Goal: Answer question/provide support: Share knowledge or assist other users

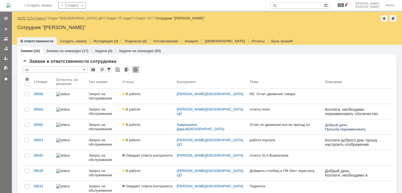
click at [34, 19] on link "ООО "СТА Карго"" at bounding box center [31, 18] width 29 height 4
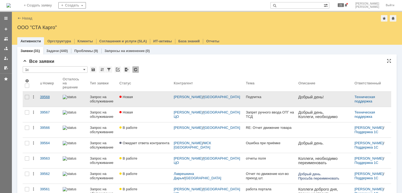
click at [52, 96] on link "39568" at bounding box center [49, 99] width 23 height 15
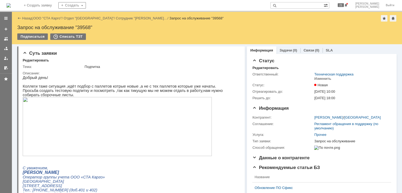
click at [94, 114] on img at bounding box center [117, 126] width 189 height 59
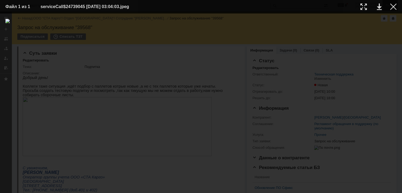
drag, startPoint x: 394, startPoint y: 8, endPoint x: 390, endPoint y: 8, distance: 4.1
click at [393, 8] on div at bounding box center [393, 7] width 6 height 6
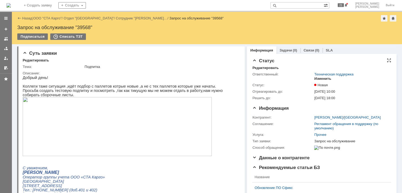
click at [326, 80] on div "Изменить" at bounding box center [322, 79] width 17 height 4
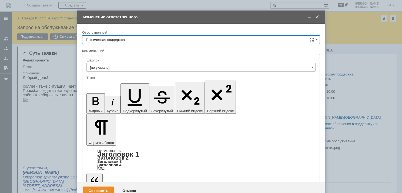
click at [130, 40] on input "Техническая поддержка" at bounding box center [201, 39] width 238 height 9
click at [119, 67] on span "[PERSON_NAME]" at bounding box center [201, 67] width 231 height 4
type input "[PERSON_NAME]"
click at [102, 187] on div "Сохранить" at bounding box center [98, 191] width 31 height 9
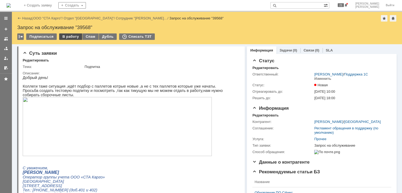
click at [64, 37] on div "В работу" at bounding box center [70, 37] width 23 height 6
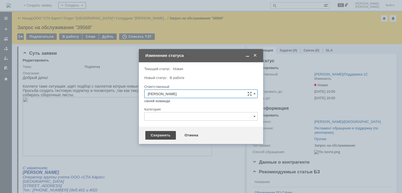
click at [165, 134] on div "Сохранить" at bounding box center [160, 135] width 31 height 9
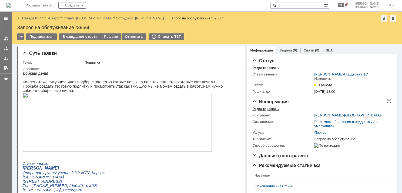
click at [271, 108] on div "Редактировать" at bounding box center [265, 109] width 26 height 4
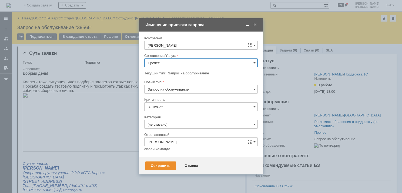
click at [190, 62] on input "Прочее" at bounding box center [200, 63] width 113 height 9
drag, startPoint x: 192, startPoint y: 108, endPoint x: 200, endPoint y: 109, distance: 8.2
click at [192, 110] on span "WMS Сборка" at bounding box center [201, 112] width 106 height 4
type input "WMS Сборка"
click at [163, 169] on div "Сохранить" at bounding box center [160, 166] width 31 height 9
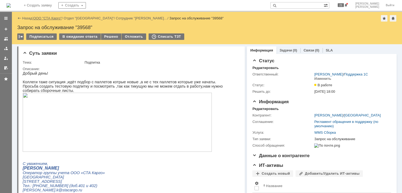
click at [56, 17] on link "ООО "СТА Карго"" at bounding box center [47, 18] width 29 height 4
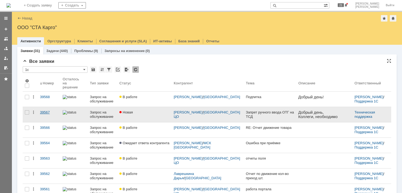
click at [49, 111] on div "39567" at bounding box center [49, 113] width 18 height 4
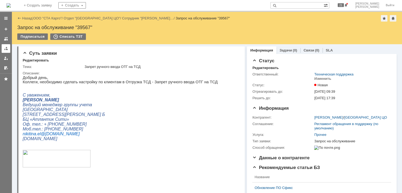
click at [6, 49] on div at bounding box center [6, 48] width 4 height 4
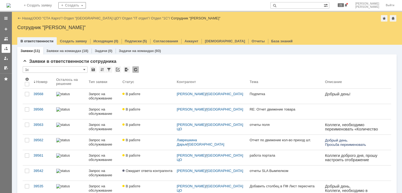
click at [6, 48] on div at bounding box center [6, 48] width 4 height 4
click at [7, 48] on div at bounding box center [6, 48] width 4 height 4
click at [44, 19] on link "ООО "СТА Карго"" at bounding box center [47, 18] width 29 height 4
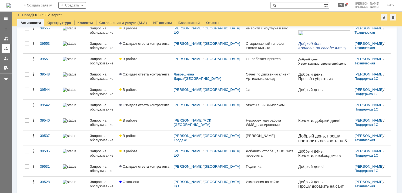
click at [7, 52] on link at bounding box center [6, 48] width 9 height 9
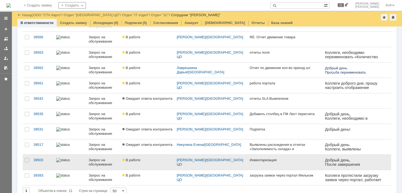
click at [95, 161] on div "Запрос на обслуживание" at bounding box center [103, 162] width 29 height 9
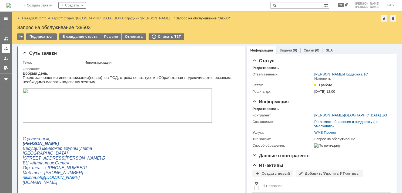
click at [6, 51] on div at bounding box center [6, 48] width 4 height 4
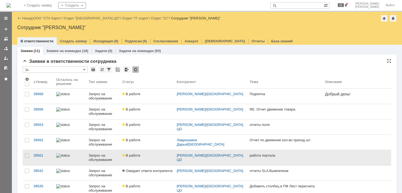
click at [103, 155] on div "Запрос на обслуживание" at bounding box center [103, 158] width 29 height 9
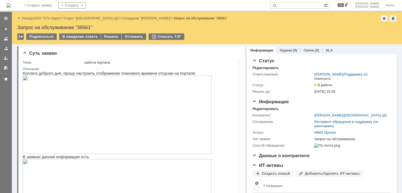
click at [86, 28] on div "Запрос на обслуживание "39561"" at bounding box center [206, 27] width 379 height 5
copy div "39561"
click at [6, 50] on div at bounding box center [6, 48] width 4 height 4
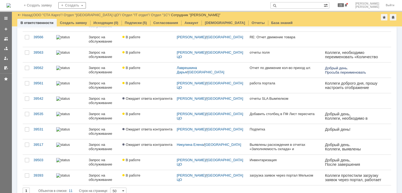
click at [48, 176] on div "39393" at bounding box center [43, 176] width 18 height 4
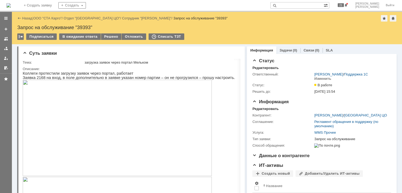
click at [87, 24] on div "Назад | ООО "СТА Карго" / Отдел "Санкт-Петербург ЦО" / Сотрудник "Филоненко Мак…" at bounding box center [207, 28] width 390 height 32
copy div "39393"
click at [5, 50] on div at bounding box center [6, 48] width 4 height 4
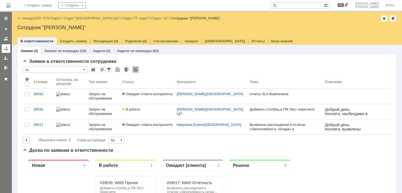
click at [6, 48] on div at bounding box center [6, 48] width 4 height 4
click at [6, 49] on div at bounding box center [6, 48] width 4 height 4
click at [52, 18] on link "ООО "СТА Карго"" at bounding box center [47, 18] width 29 height 4
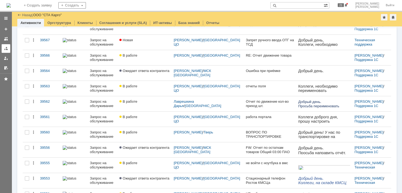
click at [3, 49] on link at bounding box center [6, 48] width 9 height 9
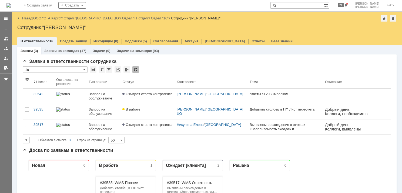
click at [50, 16] on link "ООО "СТА Карго"" at bounding box center [47, 18] width 29 height 4
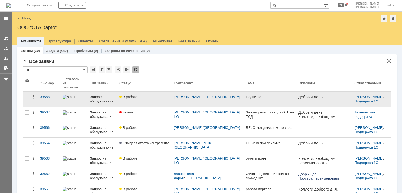
click at [92, 99] on div "Запрос на обслуживание" at bounding box center [102, 99] width 25 height 9
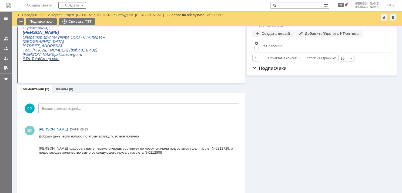
scroll to position [36, 0]
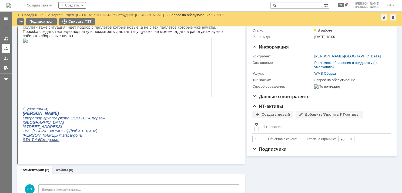
click at [5, 51] on div at bounding box center [6, 48] width 4 height 4
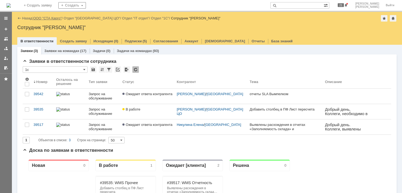
click at [53, 19] on link "ООО "СТА Карго"" at bounding box center [47, 18] width 29 height 4
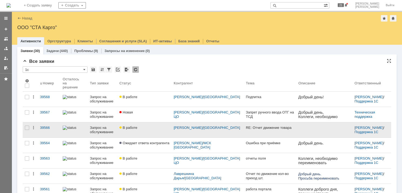
click at [115, 129] on div "Запрос на обслуживание" at bounding box center [102, 130] width 25 height 9
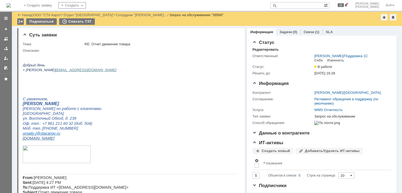
scroll to position [81, 0]
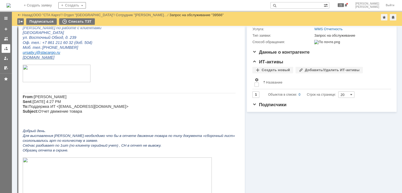
click at [9, 48] on link at bounding box center [6, 48] width 9 height 9
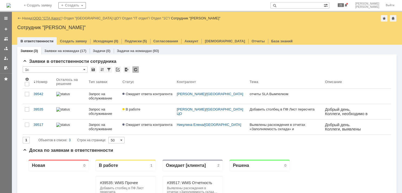
click at [60, 17] on link "ООО "СТА Карго"" at bounding box center [47, 18] width 29 height 4
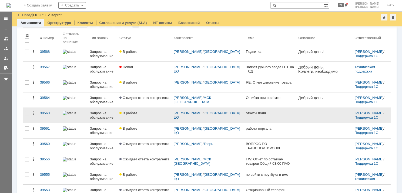
click at [141, 113] on link "В работе" at bounding box center [144, 115] width 54 height 15
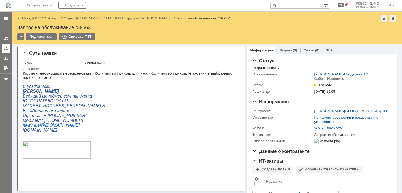
click at [6, 51] on link at bounding box center [6, 48] width 9 height 9
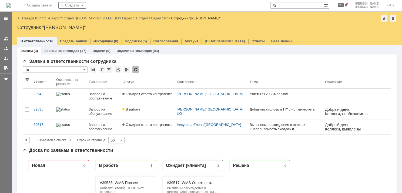
click at [51, 17] on link "ООО "СТА Карго"" at bounding box center [47, 18] width 29 height 4
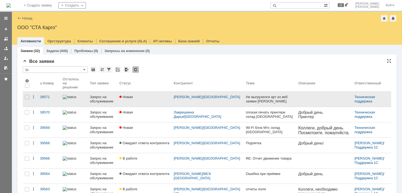
click at [102, 96] on div "Запрос на обслуживание" at bounding box center [102, 99] width 25 height 9
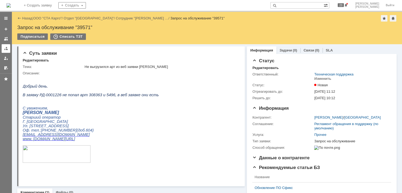
click at [4, 49] on div at bounding box center [6, 48] width 4 height 4
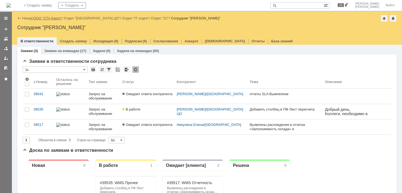
click at [55, 18] on link "ООО "СТА Карго"" at bounding box center [47, 18] width 29 height 4
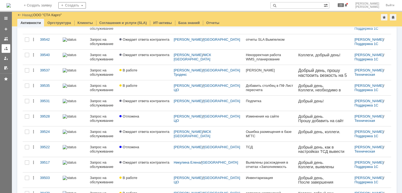
click at [8, 47] on div at bounding box center [6, 48] width 4 height 4
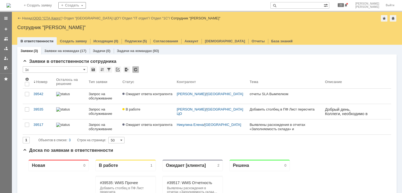
click at [57, 18] on link "ООО "СТА Карго"" at bounding box center [47, 18] width 29 height 4
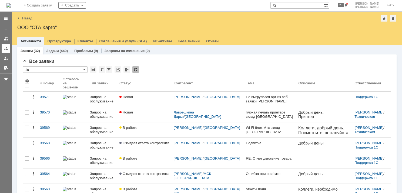
click at [6, 50] on div at bounding box center [6, 48] width 4 height 4
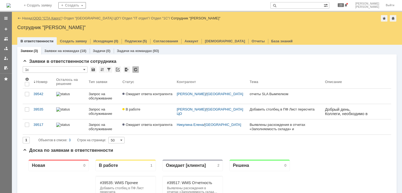
click at [53, 16] on link "ООО "СТА Карго"" at bounding box center [47, 18] width 29 height 4
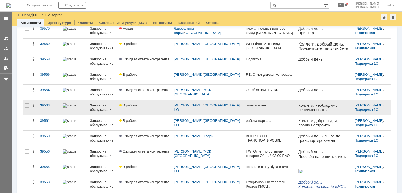
click at [158, 105] on link "В работе" at bounding box center [144, 107] width 54 height 15
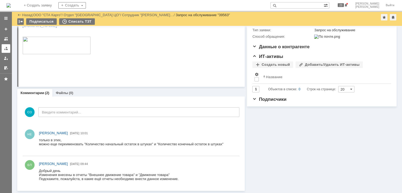
click at [3, 49] on link at bounding box center [6, 48] width 9 height 9
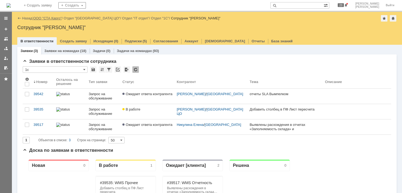
click at [53, 17] on link "ООО "СТА Карго"" at bounding box center [47, 18] width 29 height 4
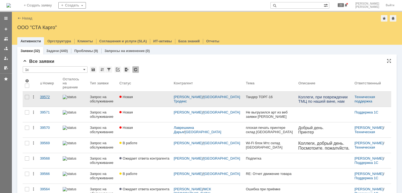
click at [52, 96] on div "39572" at bounding box center [49, 97] width 18 height 4
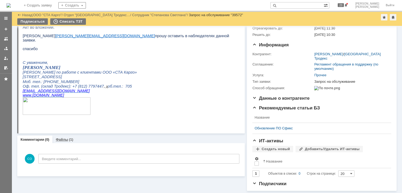
click at [56, 138] on link "Файлы" at bounding box center [62, 140] width 12 height 4
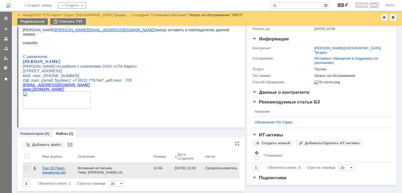
click at [48, 171] on div "Торг-16 Пакет докумнтов.ods" at bounding box center [57, 170] width 31 height 9
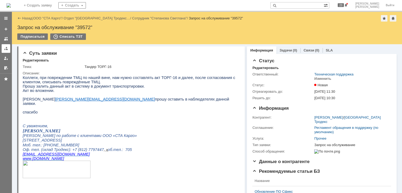
click at [6, 51] on div at bounding box center [6, 48] width 4 height 4
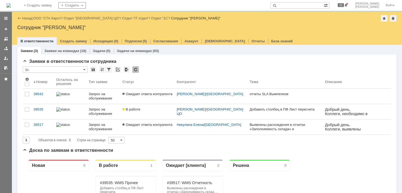
click at [62, 21] on div "Назад | ООО "СТА Карго" / Отдел "Санкт-Петербург ЦО" / Отдел "IT отдел" / Отдел…" at bounding box center [206, 18] width 379 height 6
click at [61, 18] on link "ООО "СТА Карго"" at bounding box center [47, 18] width 29 height 4
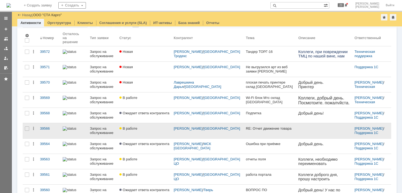
click at [122, 128] on div at bounding box center [120, 129] width 2 height 2
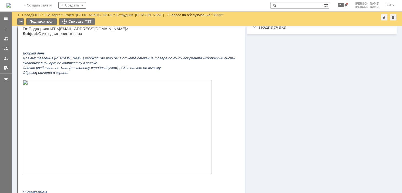
click at [104, 142] on img at bounding box center [117, 127] width 189 height 95
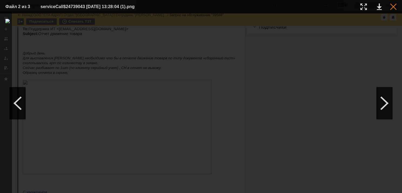
click at [393, 6] on div at bounding box center [393, 7] width 6 height 6
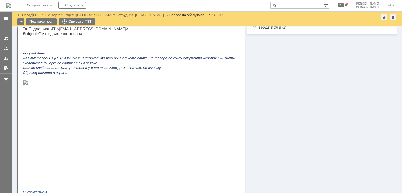
click at [144, 128] on img at bounding box center [117, 127] width 189 height 95
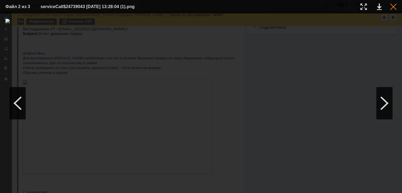
click at [392, 8] on div at bounding box center [393, 7] width 6 height 6
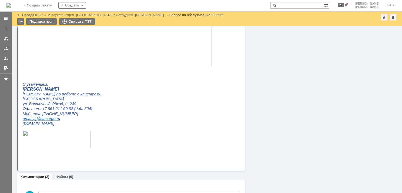
scroll to position [159, 0]
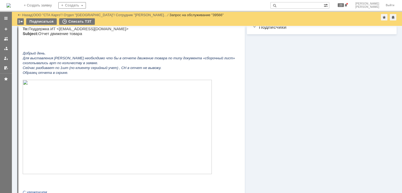
click at [160, 129] on img at bounding box center [117, 127] width 189 height 95
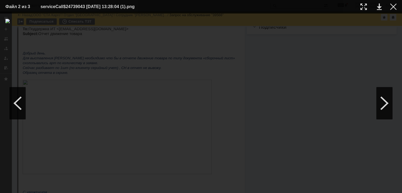
drag, startPoint x: 393, startPoint y: 7, endPoint x: 389, endPoint y: 11, distance: 6.1
click at [393, 8] on div at bounding box center [393, 7] width 6 height 6
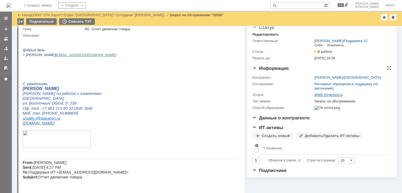
scroll to position [0, 0]
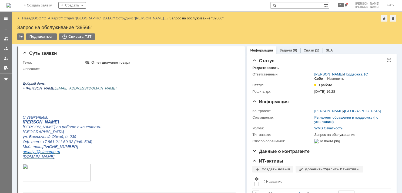
click at [316, 78] on div "Себе" at bounding box center [318, 79] width 9 height 4
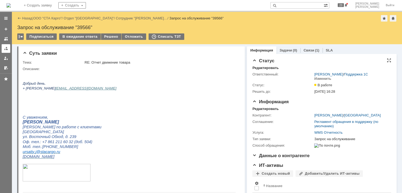
click at [9, 52] on link at bounding box center [6, 48] width 9 height 9
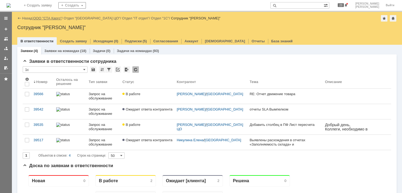
click at [55, 17] on link "ООО "СТА Карго"" at bounding box center [47, 18] width 29 height 4
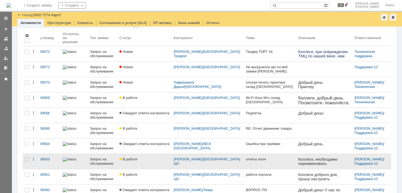
click at [147, 158] on div "В работе" at bounding box center [144, 160] width 50 height 4
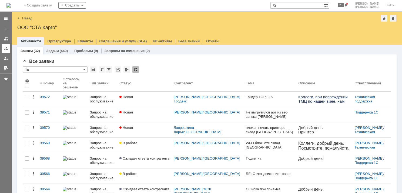
click at [5, 50] on div at bounding box center [6, 48] width 4 height 4
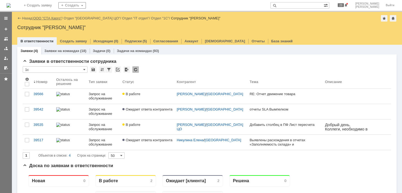
click at [45, 18] on link "ООО "СТА Карго"" at bounding box center [47, 18] width 29 height 4
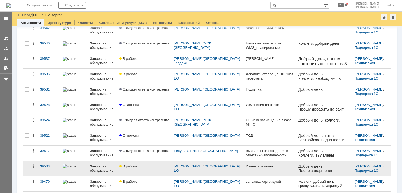
click at [130, 165] on link "В работе" at bounding box center [144, 168] width 54 height 15
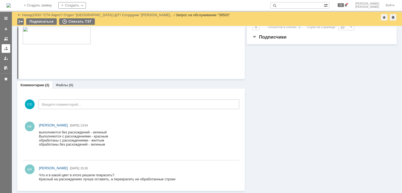
click at [7, 48] on div at bounding box center [6, 48] width 4 height 4
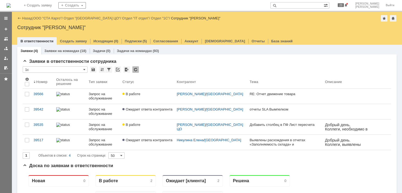
click at [52, 16] on div "Назад | ООО "СТА Карго" / Отдел "Санкт-Петербург ЦО" / Отдел "IT отдел" / Отдел…" at bounding box center [206, 18] width 379 height 6
click at [52, 18] on link "ООО "СТА Карго"" at bounding box center [47, 18] width 29 height 4
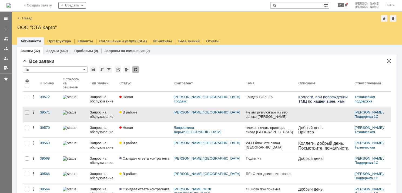
click at [95, 112] on div "Запрос на обслуживание" at bounding box center [102, 115] width 25 height 9
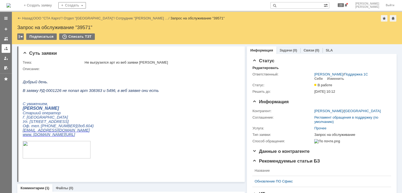
click at [6, 49] on div at bounding box center [6, 48] width 4 height 4
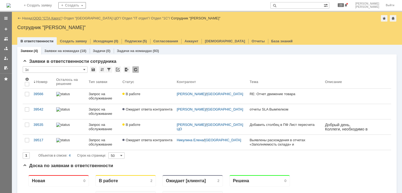
click at [56, 18] on link "ООО "СТА Карго"" at bounding box center [47, 18] width 29 height 4
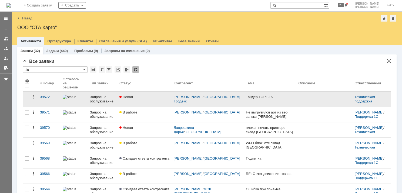
click at [83, 95] on div at bounding box center [74, 97] width 23 height 4
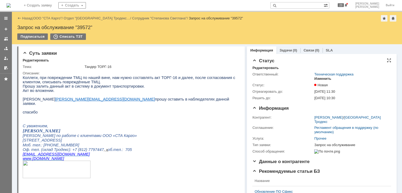
click at [321, 79] on div "Изменить" at bounding box center [322, 79] width 17 height 4
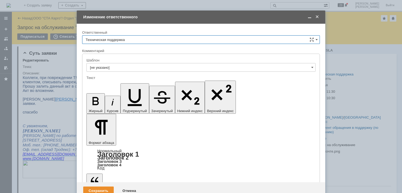
click at [170, 41] on input "Техническая поддержка" at bounding box center [201, 39] width 238 height 9
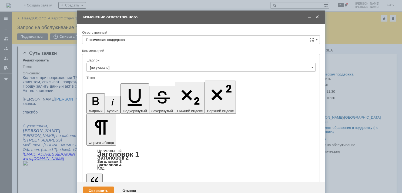
click at [139, 69] on span "Смирнова Ольга" at bounding box center [201, 67] width 231 height 4
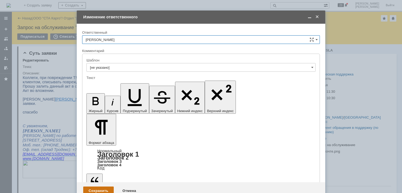
type input "Смирнова Ольга"
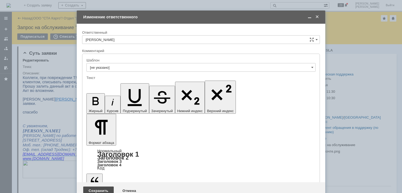
click at [94, 187] on div "Сохранить" at bounding box center [98, 191] width 31 height 9
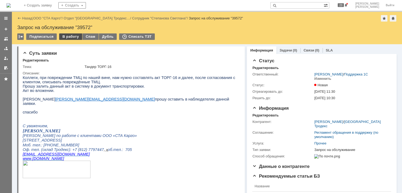
click at [69, 38] on div "В работу" at bounding box center [70, 37] width 23 height 6
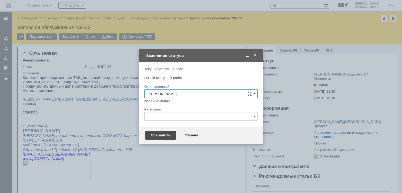
click at [151, 134] on div "Сохранить" at bounding box center [160, 135] width 31 height 9
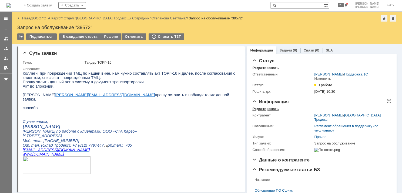
click at [266, 109] on div "Редактировать" at bounding box center [265, 109] width 26 height 4
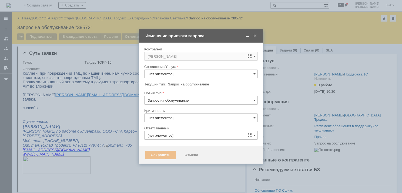
type input "Смирнова Ольга"
type input "3. Низкая"
type input "Прочее"
type input "[не указано]"
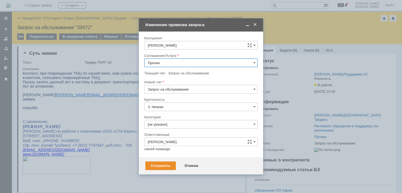
click at [186, 62] on input "Прочее" at bounding box center [200, 63] width 113 height 9
click at [182, 116] on span "WMS Приёмка" at bounding box center [201, 116] width 106 height 4
type input "WMS Приёмка"
click at [161, 165] on div "Сохранить" at bounding box center [160, 166] width 31 height 9
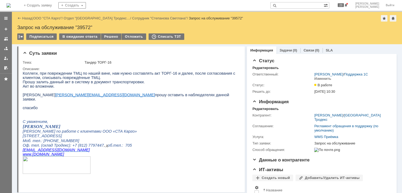
click at [8, 46] on link at bounding box center [6, 48] width 9 height 9
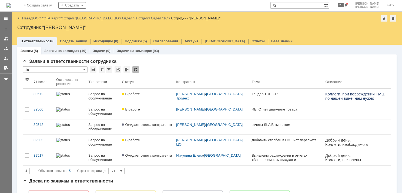
click at [57, 19] on link "ООО "СТА Карго"" at bounding box center [47, 18] width 29 height 4
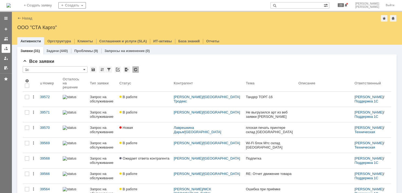
click at [5, 50] on div at bounding box center [6, 48] width 4 height 4
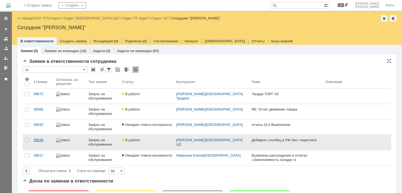
click at [43, 140] on div "39535" at bounding box center [43, 140] width 18 height 4
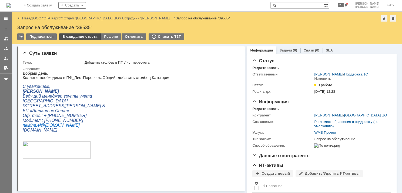
click at [82, 38] on div "В ожидание ответа" at bounding box center [79, 37] width 41 height 6
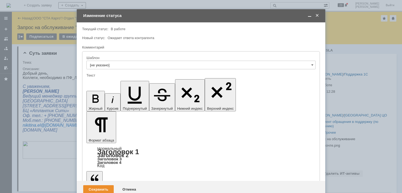
click at [93, 186] on div "Сохранить" at bounding box center [98, 190] width 31 height 9
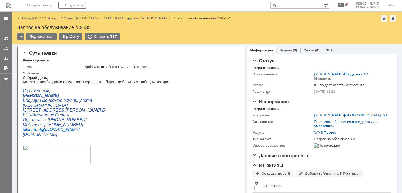
click at [5, 49] on div at bounding box center [6, 48] width 4 height 4
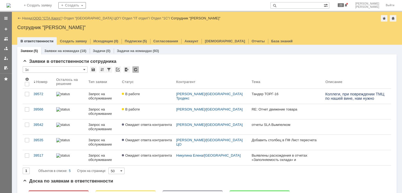
click at [48, 18] on link "ООО "СТА Карго"" at bounding box center [47, 18] width 29 height 4
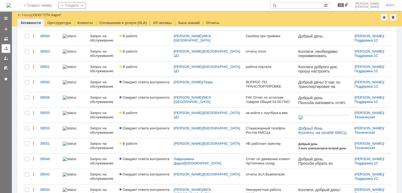
click at [6, 49] on div at bounding box center [6, 48] width 4 height 4
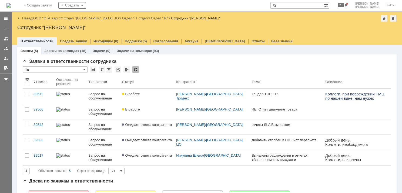
click at [51, 17] on link "ООО "СТА Карго"" at bounding box center [47, 18] width 29 height 4
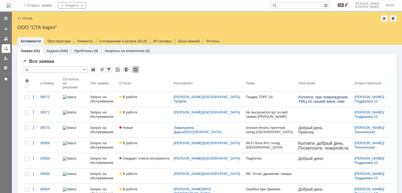
click at [4, 51] on link at bounding box center [6, 48] width 9 height 9
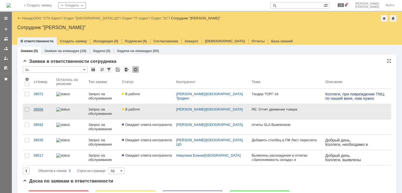
click at [42, 111] on div "39566" at bounding box center [43, 110] width 18 height 4
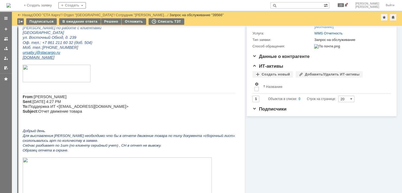
scroll to position [162, 0]
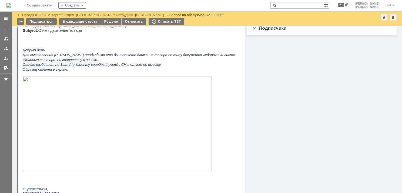
click at [180, 102] on img at bounding box center [117, 124] width 189 height 95
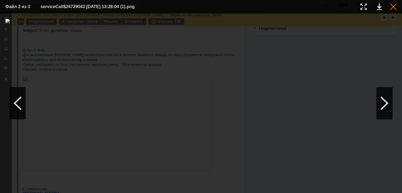
click at [394, 8] on div at bounding box center [393, 7] width 6 height 6
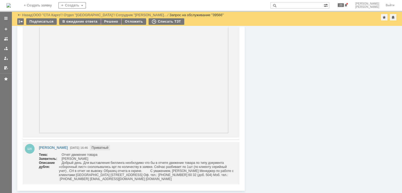
scroll to position [456, 0]
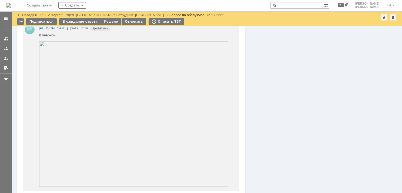
click at [140, 130] on img at bounding box center [134, 114] width 190 height 146
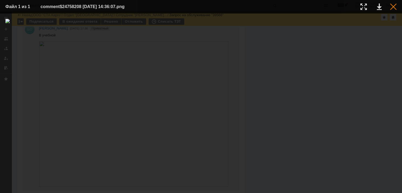
click at [394, 9] on div at bounding box center [393, 7] width 6 height 6
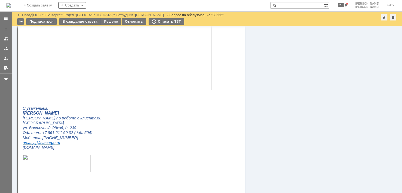
scroll to position [213, 0]
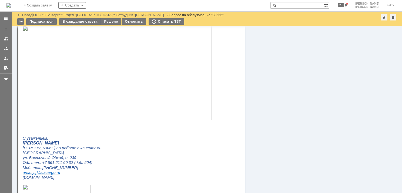
click at [171, 118] on img at bounding box center [117, 73] width 189 height 95
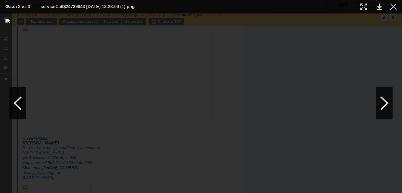
click at [393, 43] on div at bounding box center [200, 103] width 391 height 169
click at [393, 7] on div at bounding box center [393, 7] width 6 height 6
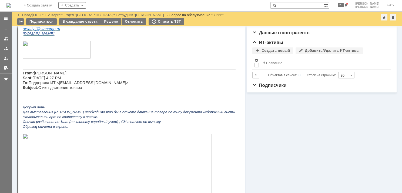
scroll to position [186, 0]
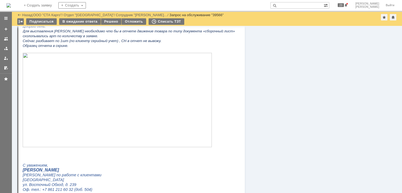
click at [161, 158] on p at bounding box center [129, 155] width 213 height 5
click at [160, 148] on span at bounding box center [117, 146] width 189 height 5
click at [155, 142] on img at bounding box center [117, 100] width 189 height 95
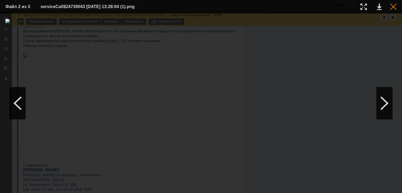
click at [393, 6] on div at bounding box center [393, 7] width 6 height 6
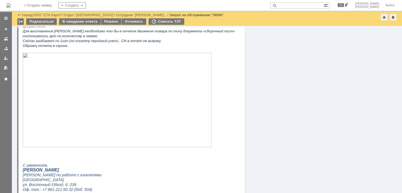
click at [58, 13] on link "ООО "СТА Карго"" at bounding box center [47, 15] width 29 height 4
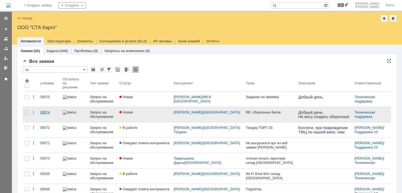
click at [52, 111] on div "39574" at bounding box center [49, 113] width 18 height 4
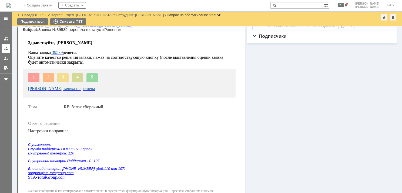
click at [7, 49] on div at bounding box center [6, 48] width 4 height 4
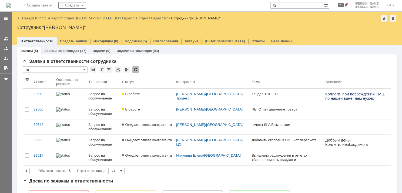
click at [59, 17] on link "ООО "СТА Карго"" at bounding box center [47, 18] width 29 height 4
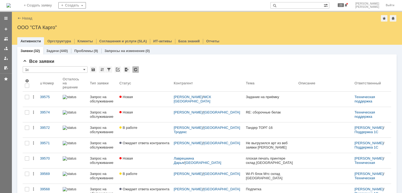
click at [96, 92] on link "Запрос на обслуживание" at bounding box center [102, 99] width 29 height 15
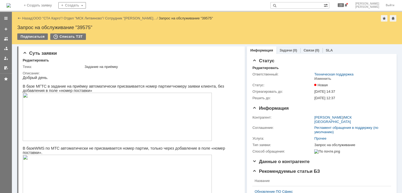
click at [89, 107] on img at bounding box center [117, 117] width 189 height 48
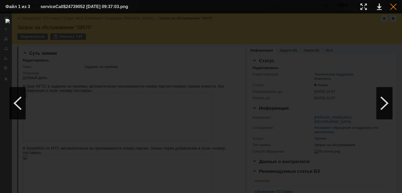
click at [394, 5] on div at bounding box center [393, 7] width 6 height 6
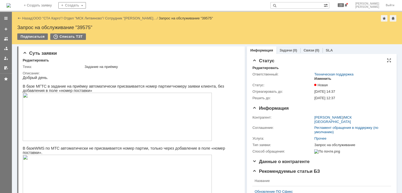
click at [325, 80] on div "Изменить" at bounding box center [322, 79] width 17 height 4
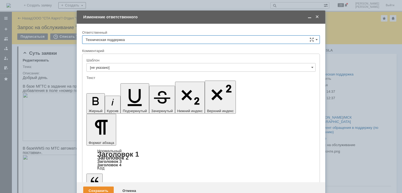
drag, startPoint x: 171, startPoint y: 37, endPoint x: 169, endPoint y: 39, distance: 3.3
click at [171, 37] on input "Техническая поддержка" at bounding box center [201, 39] width 238 height 9
click at [132, 69] on span "[PERSON_NAME]" at bounding box center [201, 67] width 231 height 4
type input "[PERSON_NAME]"
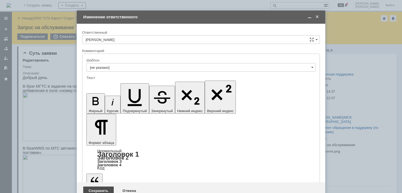
click at [99, 187] on div "Сохранить" at bounding box center [98, 191] width 31 height 9
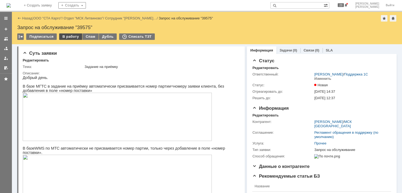
click at [69, 38] on div "В работу" at bounding box center [70, 37] width 23 height 6
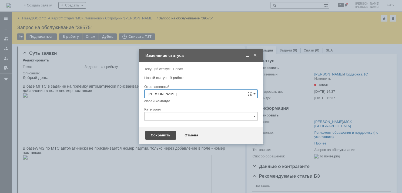
click at [155, 134] on div "Сохранить" at bounding box center [160, 135] width 31 height 9
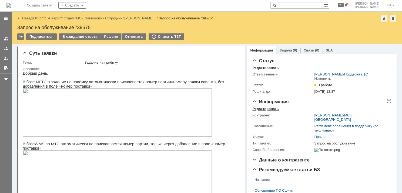
click at [268, 109] on div "Редактировать" at bounding box center [265, 109] width 26 height 4
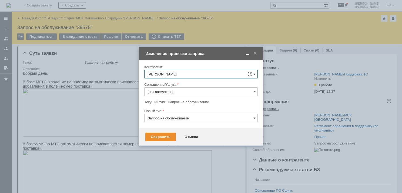
type input "Прочее"
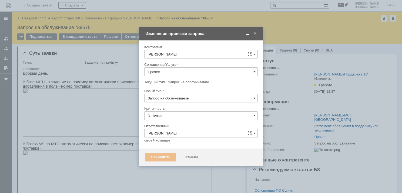
type input "[не указано]"
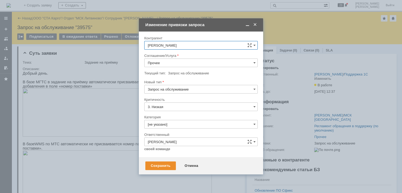
click at [180, 61] on input "Прочее" at bounding box center [200, 63] width 113 height 9
click at [183, 119] on span "WMS Приёмка" at bounding box center [201, 121] width 106 height 4
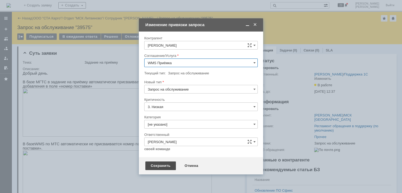
type input "WMS Приёмка"
click at [156, 170] on div "Сохранить" at bounding box center [160, 166] width 31 height 9
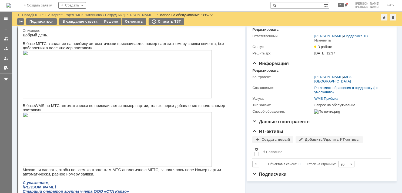
scroll to position [27, 0]
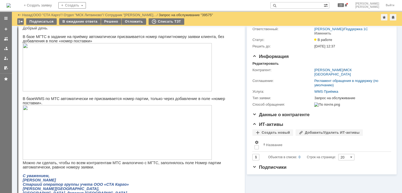
click at [135, 143] on img at bounding box center [117, 132] width 189 height 55
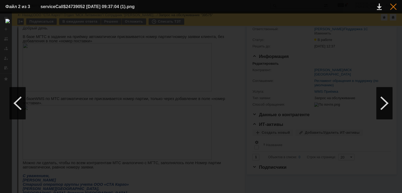
click at [393, 8] on div at bounding box center [393, 7] width 6 height 6
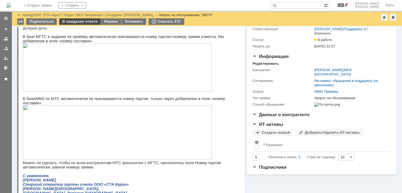
click at [90, 22] on div "В ожидание ответа" at bounding box center [79, 21] width 41 height 6
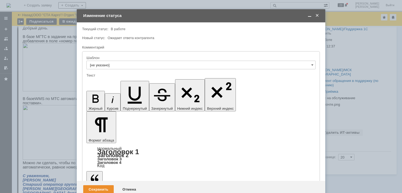
scroll to position [0, 0]
click at [93, 186] on div "Сохранить" at bounding box center [98, 190] width 31 height 9
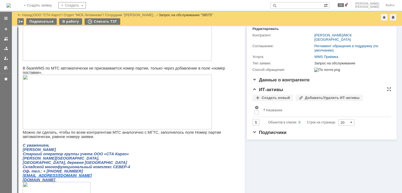
scroll to position [54, 0]
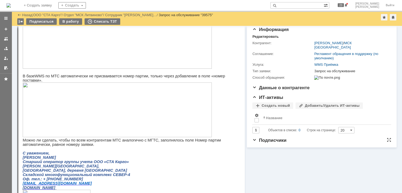
click at [252, 143] on span "Подписчики" at bounding box center [269, 140] width 34 height 5
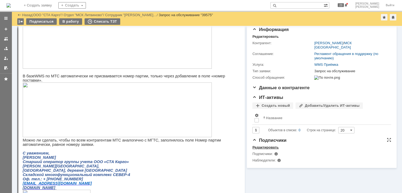
click at [268, 150] on div "Редактировать" at bounding box center [265, 148] width 26 height 4
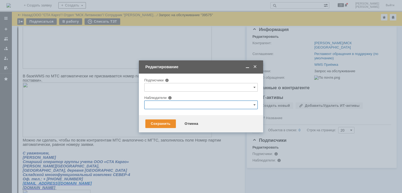
click at [192, 103] on input "text" at bounding box center [200, 105] width 113 height 9
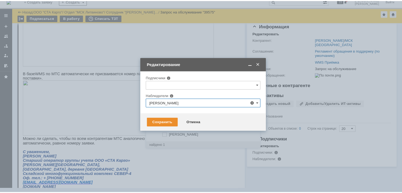
scroll to position [0, 0]
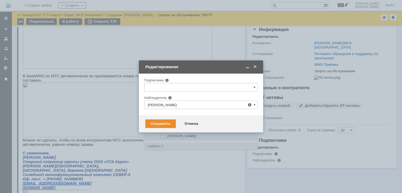
click at [167, 137] on span at bounding box center [167, 135] width 0 height 3
click at [163, 137] on input "Никитина Елена Валерьевна" at bounding box center [164, 137] width 4 height 4
type input "Никитина Елена Валерьевна"
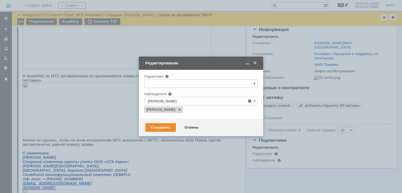
click at [216, 89] on div at bounding box center [200, 90] width 113 height 4
click at [168, 129] on div "Сохранить" at bounding box center [160, 127] width 31 height 9
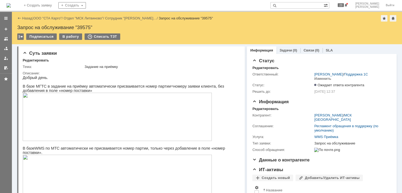
click at [5, 52] on link at bounding box center [6, 48] width 9 height 9
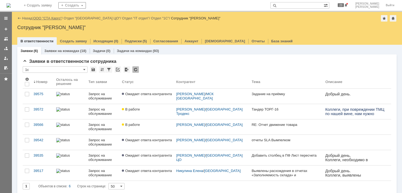
click at [56, 18] on link "ООО "СТА Карго"" at bounding box center [47, 18] width 29 height 4
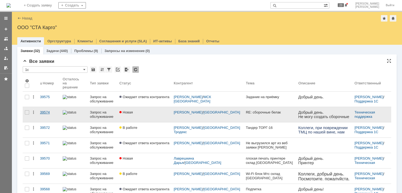
click at [54, 112] on link "39574" at bounding box center [49, 114] width 23 height 15
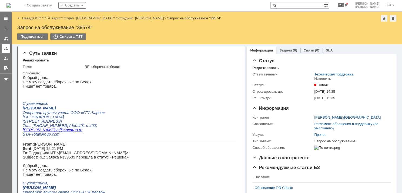
click at [5, 50] on div at bounding box center [6, 48] width 4 height 4
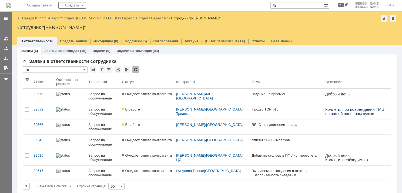
click at [56, 19] on link "ООО "СТА Карго"" at bounding box center [47, 18] width 29 height 4
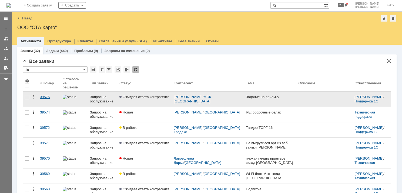
click at [47, 95] on div "39575" at bounding box center [49, 97] width 18 height 4
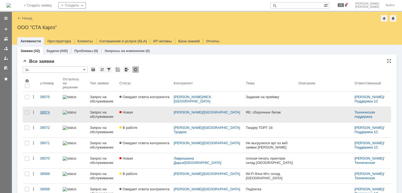
click at [49, 111] on div "39574" at bounding box center [49, 113] width 18 height 4
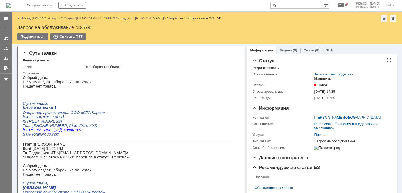
click at [316, 80] on div "Изменить" at bounding box center [322, 79] width 17 height 4
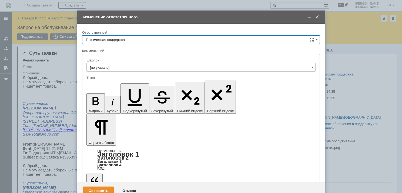
click at [162, 42] on input "Техническая поддержка" at bounding box center [201, 39] width 238 height 9
click at [136, 67] on span "Смирнова Ольга" at bounding box center [201, 67] width 231 height 4
type input "Смирнова Ольга"
click at [97, 187] on div "Сохранить" at bounding box center [98, 191] width 31 height 9
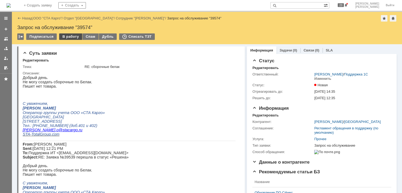
click at [72, 37] on div "В работу" at bounding box center [70, 37] width 23 height 6
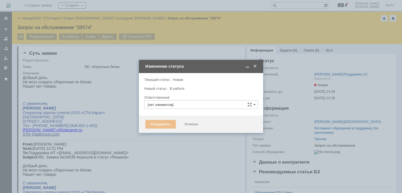
type input "Смирнова Ольга"
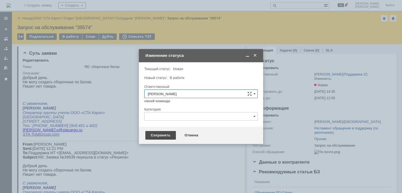
click at [153, 134] on div "Сохранить" at bounding box center [160, 135] width 31 height 9
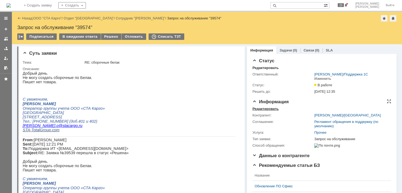
drag, startPoint x: 267, startPoint y: 109, endPoint x: 263, endPoint y: 111, distance: 3.6
click at [267, 109] on div "Редактировать" at bounding box center [265, 109] width 26 height 4
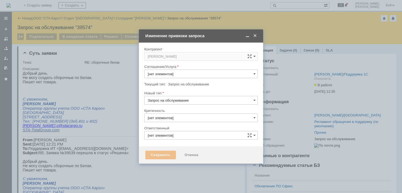
type input "Смирнова Ольга"
type input "3. Низкая"
type input "Прочее"
type input "[не указано]"
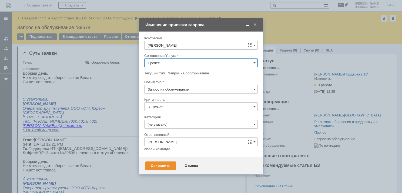
click at [187, 61] on input "Прочее" at bounding box center [200, 63] width 113 height 9
click at [189, 87] on div "WMS Сборка" at bounding box center [201, 85] width 113 height 9
type input "WMS Сборка"
click at [160, 167] on div "Сохранить" at bounding box center [160, 166] width 31 height 9
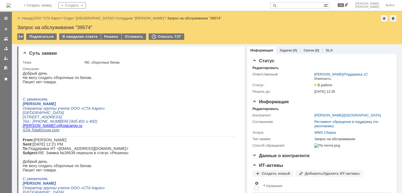
drag, startPoint x: 82, startPoint y: 37, endPoint x: 84, endPoint y: 41, distance: 4.5
click at [82, 38] on div "В ожидание ответа" at bounding box center [79, 37] width 41 height 6
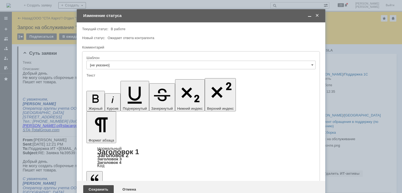
click at [98, 186] on div "Сохранить" at bounding box center [98, 190] width 31 height 9
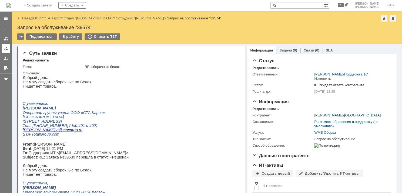
click at [8, 49] on div at bounding box center [6, 48] width 4 height 4
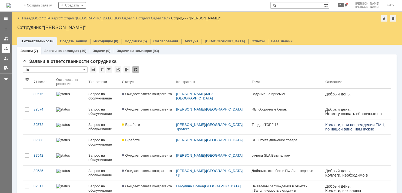
click at [9, 46] on link at bounding box center [6, 48] width 9 height 9
click at [7, 48] on div at bounding box center [6, 48] width 4 height 4
click at [55, 18] on link "ООО "СТА Карго"" at bounding box center [47, 18] width 29 height 4
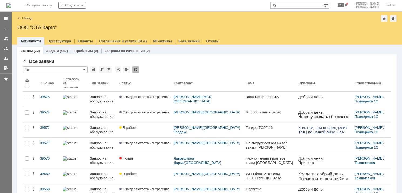
click at [6, 46] on link at bounding box center [6, 48] width 9 height 9
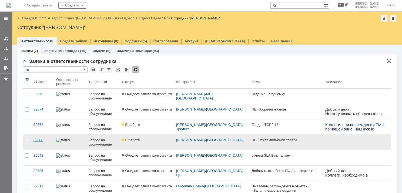
click at [46, 143] on link "39566" at bounding box center [42, 142] width 23 height 15
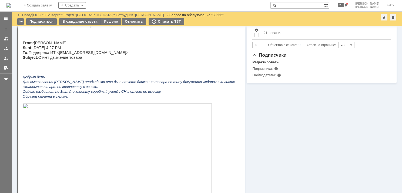
scroll to position [162, 0]
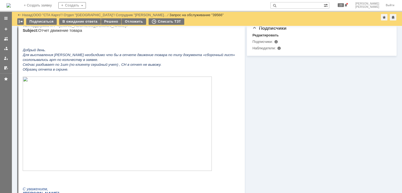
click at [109, 166] on img at bounding box center [117, 124] width 189 height 95
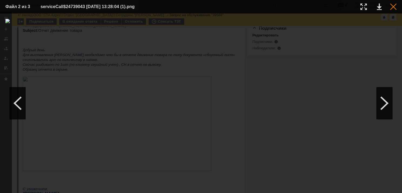
click at [393, 6] on div at bounding box center [393, 7] width 6 height 6
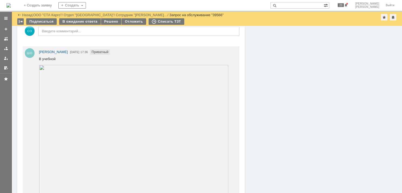
scroll to position [378, 0]
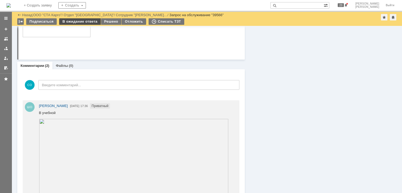
click at [77, 23] on div "В ожидание ответа" at bounding box center [79, 21] width 41 height 6
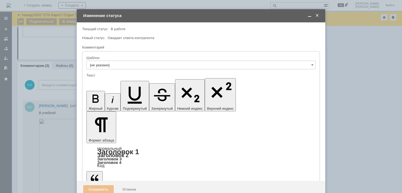
scroll to position [0, 0]
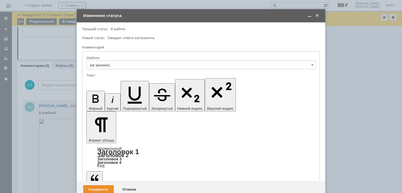
checkbox input "true"
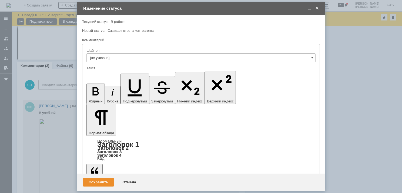
scroll to position [59, 0]
click at [92, 182] on div "Сохранить" at bounding box center [98, 182] width 31 height 9
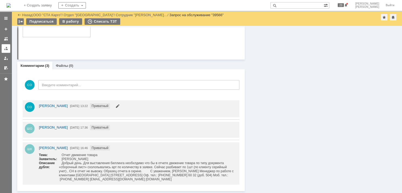
scroll to position [0, 0]
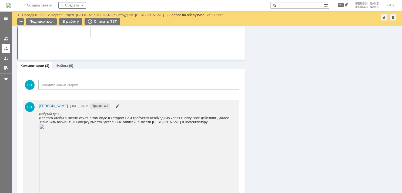
click at [5, 50] on div at bounding box center [6, 48] width 4 height 4
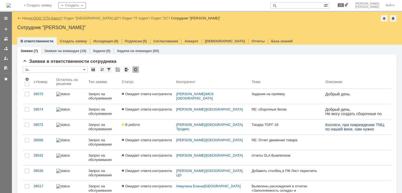
click at [56, 16] on link "ООО "СТА Карго"" at bounding box center [47, 18] width 29 height 4
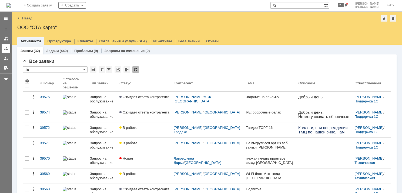
click at [6, 49] on div at bounding box center [6, 48] width 4 height 4
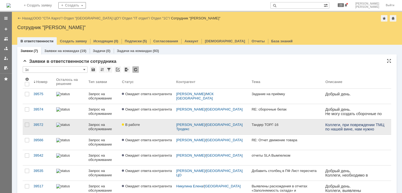
click at [80, 127] on div at bounding box center [70, 125] width 28 height 4
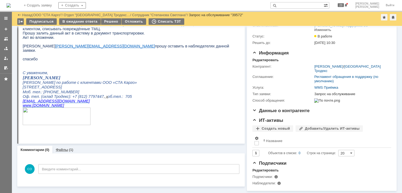
click at [59, 149] on div "Файлы (1)" at bounding box center [64, 150] width 24 height 8
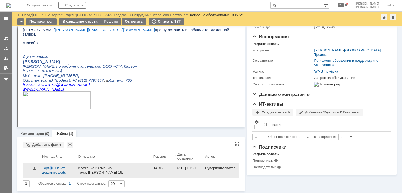
click at [51, 169] on div "Торг-16 Пакет докумнтов.ods" at bounding box center [57, 170] width 31 height 9
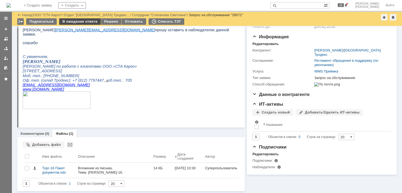
click at [88, 23] on div "В ожидание ответа" at bounding box center [79, 21] width 41 height 6
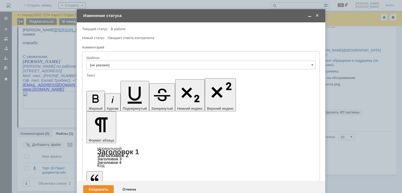
drag, startPoint x: 311, startPoint y: 14, endPoint x: 294, endPoint y: 28, distance: 22.2
click at [310, 14] on span at bounding box center [309, 15] width 5 height 5
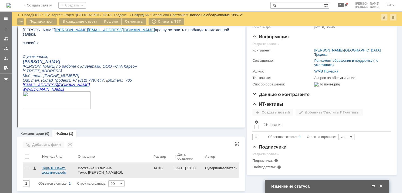
click at [62, 171] on div "Торг-16 Пакет докумнтов.ods" at bounding box center [57, 170] width 31 height 9
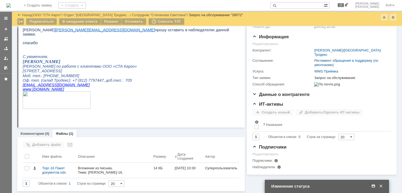
click at [373, 187] on span at bounding box center [373, 186] width 5 height 5
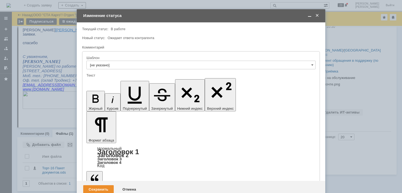
drag, startPoint x: 98, startPoint y: 1497, endPoint x: 102, endPoint y: 1505, distance: 9.9
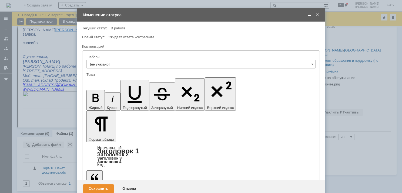
scroll to position [164, 2]
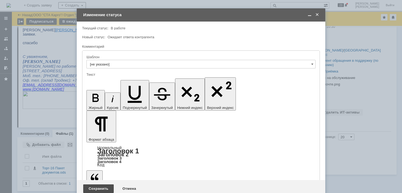
click at [102, 185] on div "Сохранить" at bounding box center [98, 189] width 31 height 9
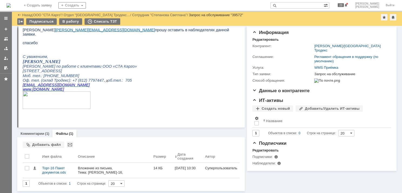
scroll to position [0, 0]
click at [5, 50] on div at bounding box center [6, 48] width 4 height 4
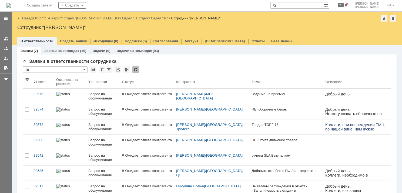
drag, startPoint x: 59, startPoint y: 19, endPoint x: 56, endPoint y: 24, distance: 5.6
click at [59, 19] on link "ООО "СТА Карго"" at bounding box center [47, 18] width 29 height 4
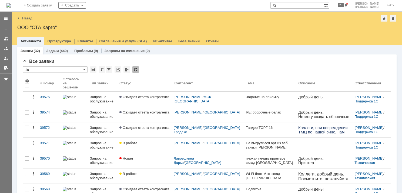
click at [92, 143] on div "Запрос на обслуживание" at bounding box center [102, 145] width 25 height 9
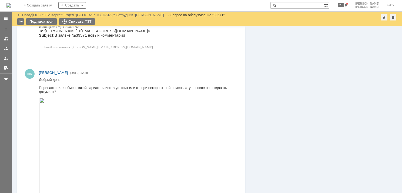
scroll to position [270, 0]
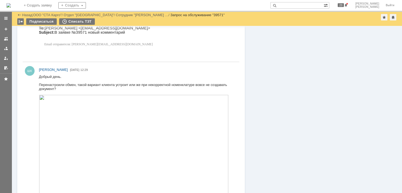
click at [116, 141] on img at bounding box center [134, 170] width 190 height 150
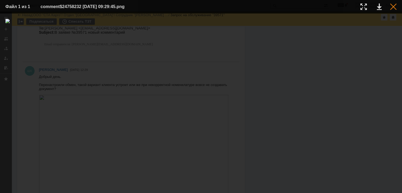
click at [391, 6] on div at bounding box center [393, 7] width 6 height 6
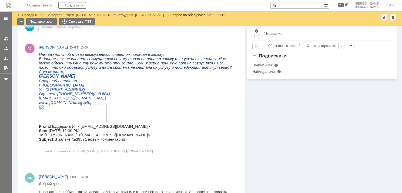
scroll to position [162, 0]
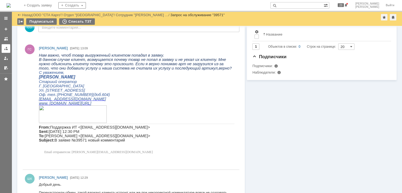
click at [4, 49] on div at bounding box center [6, 48] width 4 height 4
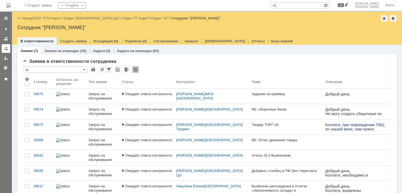
click at [7, 46] on link at bounding box center [6, 48] width 9 height 9
click at [48, 18] on link "ООО "СТА Карго"" at bounding box center [47, 18] width 29 height 4
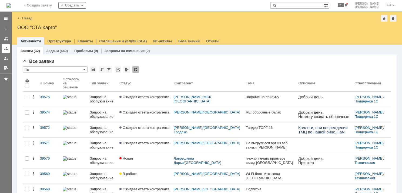
click at [5, 51] on link at bounding box center [6, 48] width 9 height 9
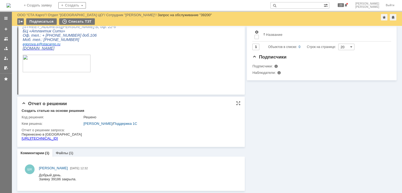
click at [65, 153] on link "Файлы" at bounding box center [62, 153] width 12 height 4
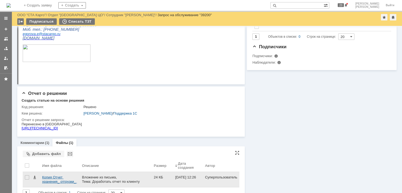
scroll to position [148, 0]
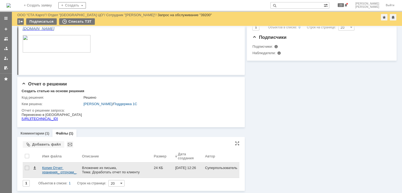
click at [53, 170] on div "Копия Отчет хранения_ отгрузки_ шаблон.xlsx" at bounding box center [59, 170] width 35 height 9
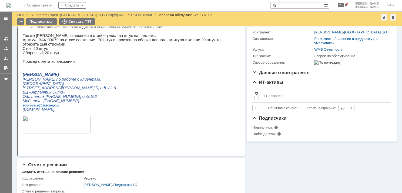
scroll to position [0, 0]
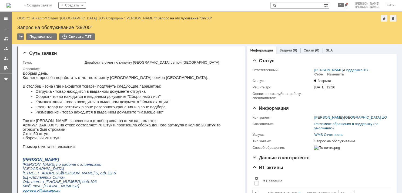
click at [37, 18] on link "ООО "СТА Карго"" at bounding box center [31, 18] width 29 height 4
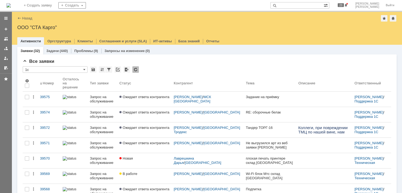
click at [319, 3] on input "text" at bounding box center [296, 5] width 53 height 6
paste input "39566"
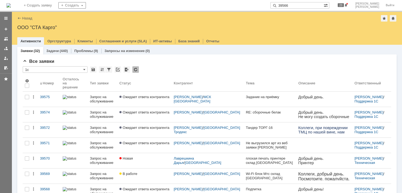
type input "39566"
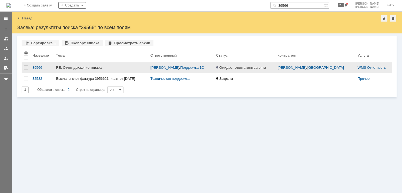
click at [86, 67] on div "RE: Отчет движение товара" at bounding box center [101, 68] width 90 height 4
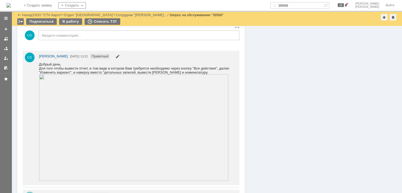
click at [108, 58] on span "Приватный" at bounding box center [100, 56] width 20 height 5
click at [120, 56] on span at bounding box center [117, 57] width 4 height 4
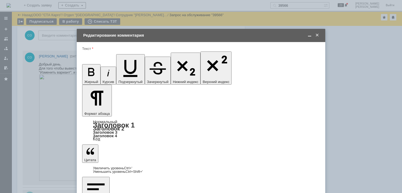
click at [317, 36] on span at bounding box center [316, 35] width 5 height 5
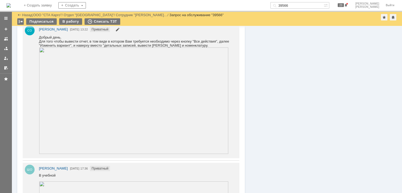
drag, startPoint x: 76, startPoint y: 72, endPoint x: 68, endPoint y: 49, distance: 24.4
drag, startPoint x: 194, startPoint y: 45, endPoint x: 79, endPoint y: 58, distance: 115.3
click at [79, 58] on body "Добрый день. Для того чтобы вывести отчет, в том виде в котором Вам требуется н…" at bounding box center [137, 95] width 196 height 120
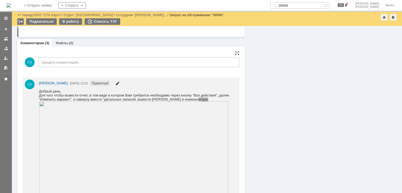
click at [120, 83] on span at bounding box center [117, 84] width 4 height 4
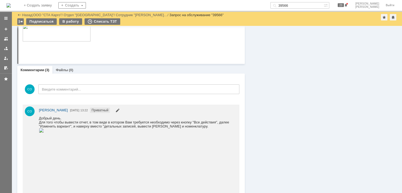
click at [52, 119] on div "Добрый день." at bounding box center [137, 118] width 196 height 4
click at [120, 110] on span at bounding box center [117, 111] width 4 height 4
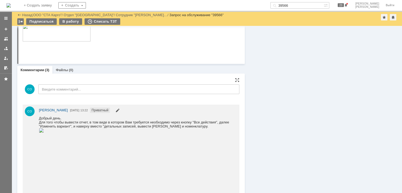
drag, startPoint x: 103, startPoint y: 126, endPoint x: 106, endPoint y: 125, distance: 3.8
click at [104, 126] on div "Для того чтобы вывести отчет, в том виде в котором Вам требуется необходимо чер…" at bounding box center [137, 124] width 196 height 8
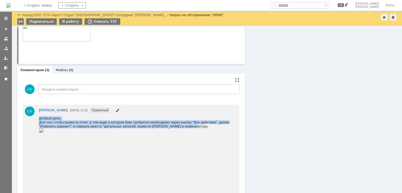
drag, startPoint x: 193, startPoint y: 126, endPoint x: 75, endPoint y: 234, distance: 159.7
click at [39, 118] on html "Добрый день. Для того чтобы вывести отчет, в том виде в котором Вам требуется н…" at bounding box center [137, 124] width 196 height 17
copy body "Добрый день. Для того чтобы вывести отчет, в том виде в котором Вам требуется н…"
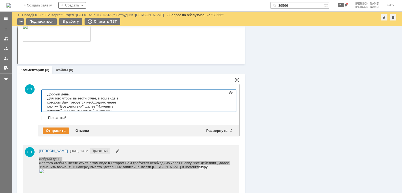
click at [76, 107] on div "Для того чтобы вывести отчет, в том виде в котором Вам требуется необходимо чер…" at bounding box center [85, 108] width 77 height 24
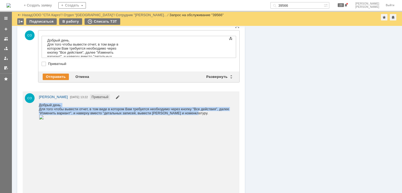
click at [44, 119] on img at bounding box center [41, 117] width 5 height 4
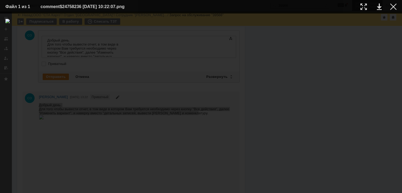
drag, startPoint x: 396, startPoint y: 4, endPoint x: 378, endPoint y: 9, distance: 18.4
click at [396, 4] on div at bounding box center [393, 7] width 6 height 6
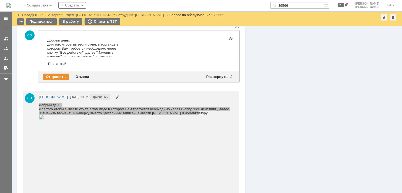
click at [86, 53] on div "Для того чтобы вывести отчет, в том виде в котором Вам требуется необходимо чер…" at bounding box center [85, 54] width 77 height 24
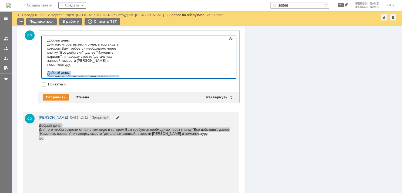
drag, startPoint x: 73, startPoint y: 74, endPoint x: 48, endPoint y: 60, distance: 28.8
click at [47, 60] on body "Добрый день. Для того чтобы вывести отчет, в том виде в котором Вам требуется н…" at bounding box center [85, 68] width 81 height 65
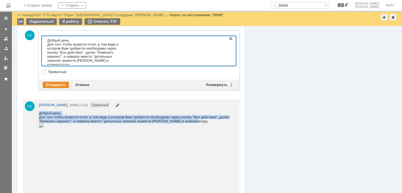
click at [44, 126] on img at bounding box center [41, 125] width 5 height 4
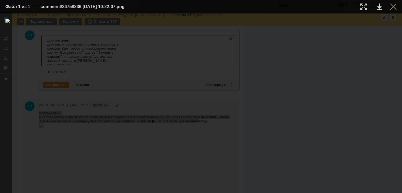
click at [393, 9] on div at bounding box center [393, 7] width 6 height 6
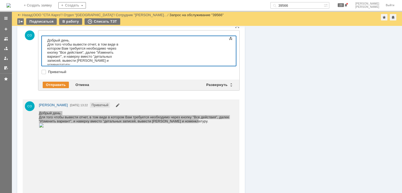
click at [80, 71] on div at bounding box center [85, 73] width 77 height 4
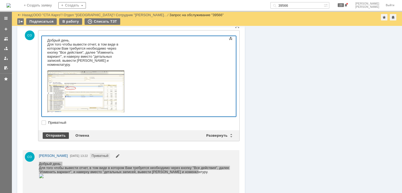
click at [52, 137] on div "Отправить" at bounding box center [56, 136] width 26 height 6
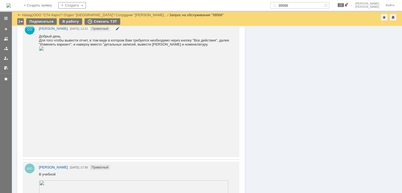
scroll to position [567, 0]
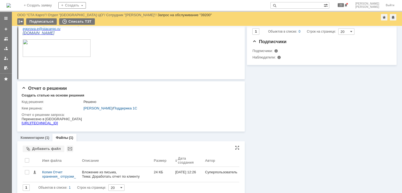
scroll to position [148, 0]
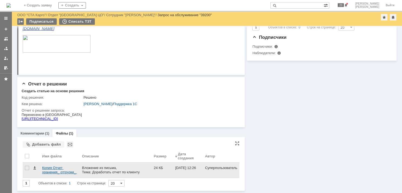
click at [57, 172] on div "Копия Отчет хранения_ отгрузки_ шаблон.xlsx" at bounding box center [59, 170] width 35 height 9
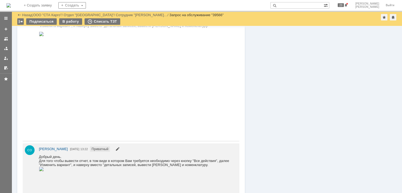
scroll to position [513, 0]
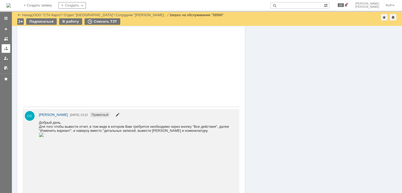
click at [4, 51] on div at bounding box center [6, 48] width 4 height 4
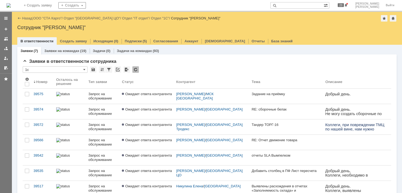
click at [46, 18] on link "ООО "СТА Карго"" at bounding box center [47, 18] width 29 height 4
click at [54, 17] on link "ООО "СТА Карго"" at bounding box center [47, 18] width 29 height 4
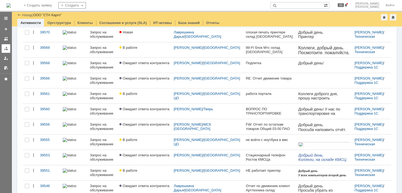
click at [4, 49] on div at bounding box center [6, 48] width 4 height 4
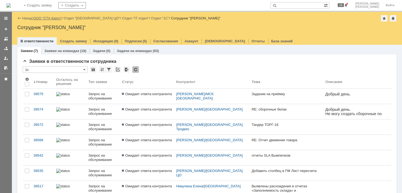
click at [59, 18] on link "ООО "СТА Карго"" at bounding box center [47, 18] width 29 height 4
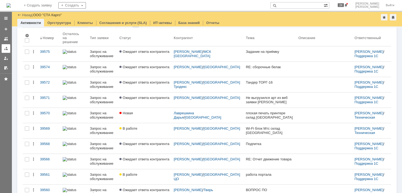
click at [7, 48] on div at bounding box center [6, 48] width 4 height 4
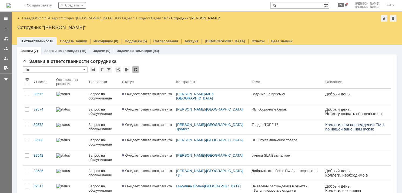
click at [52, 16] on div "Назад | ООО "СТА Карго" / Отдел "[GEOGRAPHIC_DATA] ЦО" / Отдел "IT отдел" / Отд…" at bounding box center [206, 18] width 379 height 6
click at [51, 18] on link "ООО "СТА Карго"" at bounding box center [47, 18] width 29 height 4
